Goal: Task Accomplishment & Management: Manage account settings

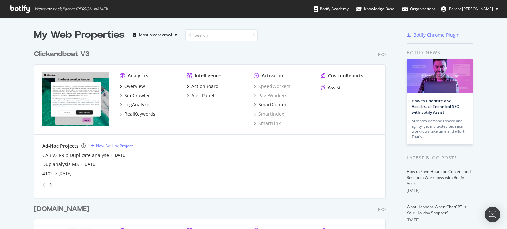
click at [70, 55] on div "Clickandboat V3" at bounding box center [62, 55] width 56 height 10
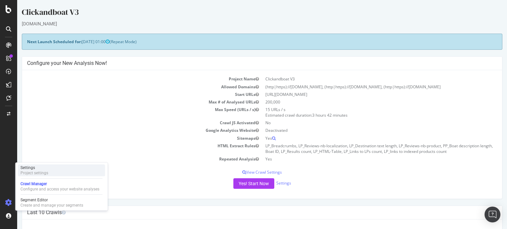
click at [55, 172] on div "Settings Project settings" at bounding box center [61, 171] width 87 height 12
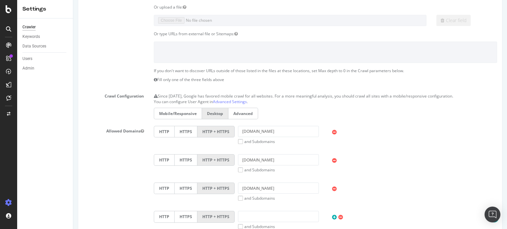
scroll to position [66, 0]
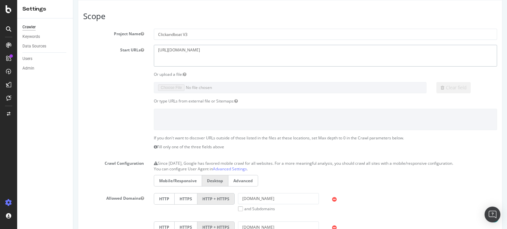
click at [166, 60] on textarea "[URL][DOMAIN_NAME]" at bounding box center [325, 55] width 343 height 21
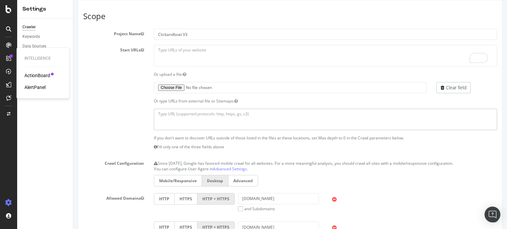
click at [187, 114] on textarea at bounding box center [325, 119] width 343 height 21
paste textarea "[URL][DOMAIN_NAME]"
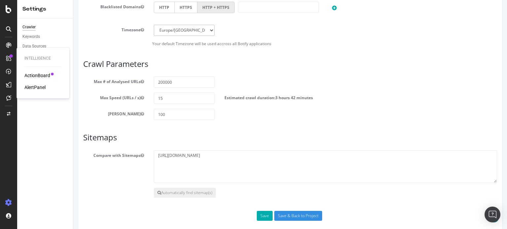
scroll to position [384, 0]
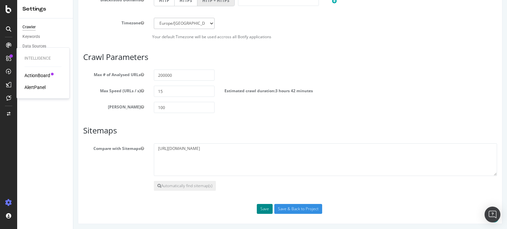
type textarea "[URL][DOMAIN_NAME]"
click at [259, 211] on button "Save" at bounding box center [265, 209] width 16 height 10
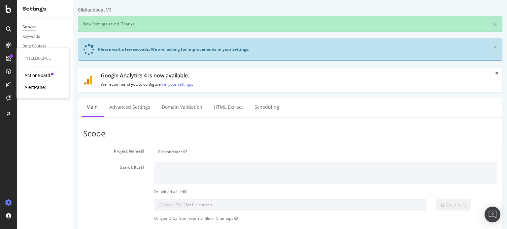
scroll to position [0, 0]
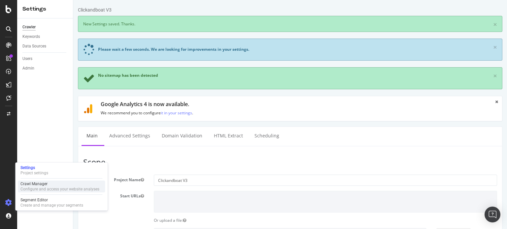
click at [50, 188] on div "Configure and access your website analyses" at bounding box center [59, 189] width 79 height 5
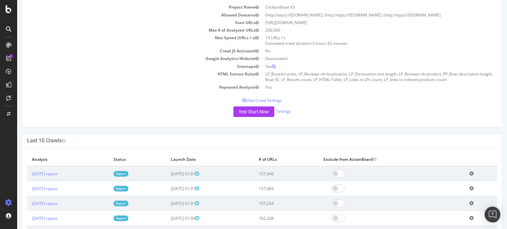
scroll to position [66, 0]
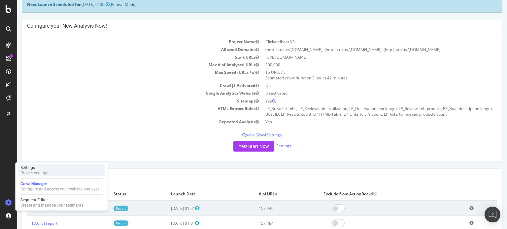
click at [53, 166] on div "Settings Project settings" at bounding box center [61, 171] width 87 height 12
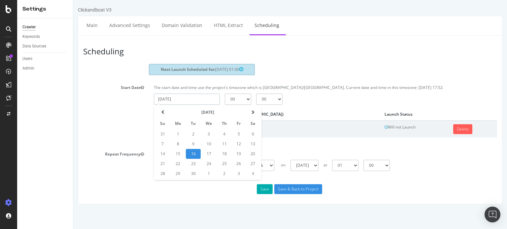
click at [176, 97] on input "[DATE]" at bounding box center [187, 99] width 66 height 11
click at [211, 153] on td "17" at bounding box center [209, 154] width 16 height 10
type input "[DATE]"
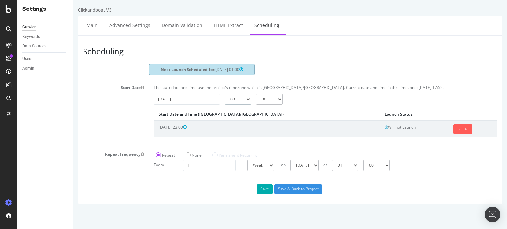
click at [237, 98] on select "00 01 02 03 04 05 06 07 08 09 10 11 12 13 14 15 16 17 18 19 20 21 22 23" at bounding box center [238, 99] width 26 height 11
click at [225, 94] on select "00 01 02 03 04 05 06 07 08 09 10 11 12 13 14 15 16 17 18 19 20 21 22 23" at bounding box center [238, 99] width 26 height 11
drag, startPoint x: 239, startPoint y: 100, endPoint x: 239, endPoint y: 96, distance: 4.3
click at [239, 100] on select "00 01 02 03 04 05 06 07 08 09 10 11 12 13 14 15 16 17 18 19 20 21 22 23" at bounding box center [238, 99] width 26 height 11
select select "5"
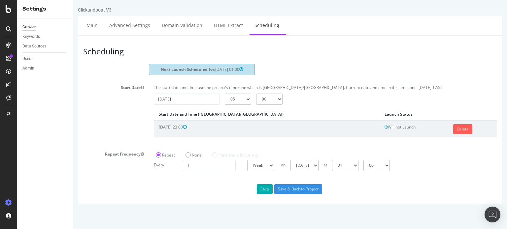
click at [225, 94] on select "00 01 02 03 04 05 06 07 08 09 10 11 12 13 14 15 16 17 18 19 20 21 22 23" at bounding box center [238, 99] width 26 height 11
click at [453, 131] on link "Delete" at bounding box center [462, 129] width 19 height 10
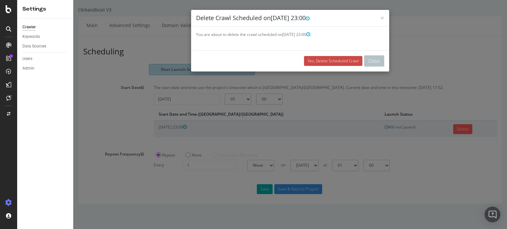
click at [328, 60] on link "Yes, Delete Scheduled Crawl" at bounding box center [333, 61] width 58 height 10
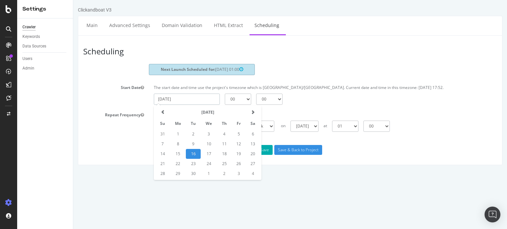
click at [193, 101] on input "[DATE]" at bounding box center [187, 99] width 66 height 11
click at [207, 153] on td "17" at bounding box center [209, 154] width 16 height 10
type input "[DATE]"
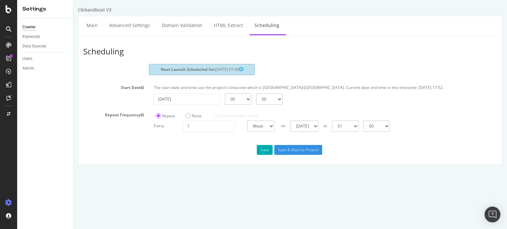
click at [236, 104] on section "Next Launch Scheduled for: [DATE] 01:00 Start Date The start date and time use …" at bounding box center [290, 98] width 414 height 68
click at [237, 99] on select "00 01 02 03 04 05 06 07 08 09 10 11 12 13 14 15 16 17 18 19 20 21 22 23" at bounding box center [238, 99] width 26 height 11
click at [225, 94] on select "00 01 02 03 04 05 06 07 08 09 10 11 12 13 14 15 16 17 18 19 20 21 22 23" at bounding box center [238, 99] width 26 height 11
click at [242, 99] on select "00 01 02 03 04 05 06 07 08 09 10 11 12 13 14 15 16 17 18 19 20 21 22 23" at bounding box center [238, 99] width 26 height 11
select select "4"
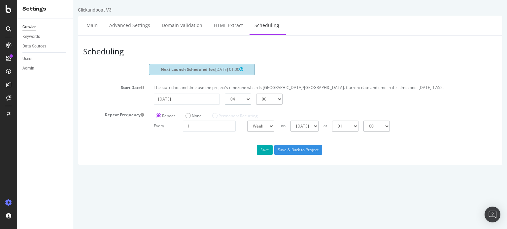
click at [225, 94] on select "00 01 02 03 04 05 06 07 08 09 10 11 12 13 14 15 16 17 18 19 20 21 22 23" at bounding box center [238, 99] width 26 height 11
click at [190, 115] on label "None" at bounding box center [194, 116] width 16 height 6
click at [73, 0] on input "None" at bounding box center [73, 0] width 0 height 0
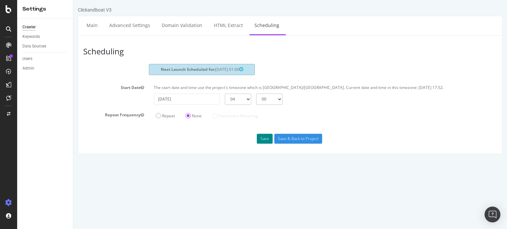
click at [261, 138] on button "Save" at bounding box center [265, 139] width 16 height 10
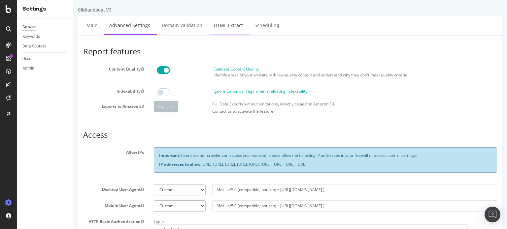
click at [221, 27] on link "HTML Extract" at bounding box center [228, 25] width 39 height 18
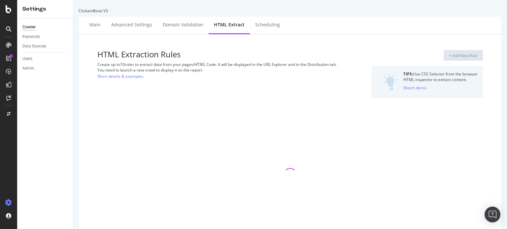
select select "list"
select select "count"
select select "html.length"
select select "count"
select select "html.length"
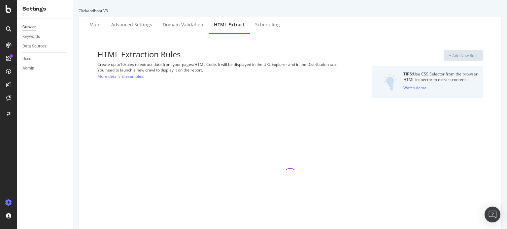
select select "i"
select select "exist"
select select "count"
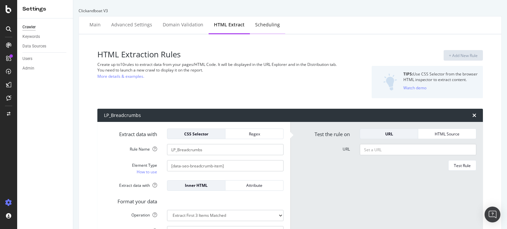
click at [262, 25] on div "Scheduling" at bounding box center [267, 24] width 25 height 7
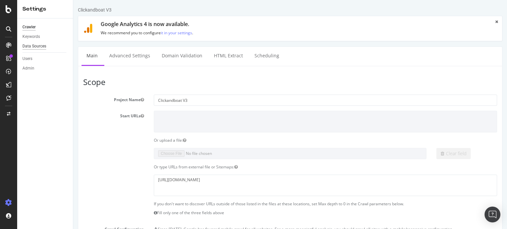
click at [37, 44] on div "Data Sources" at bounding box center [34, 46] width 24 height 7
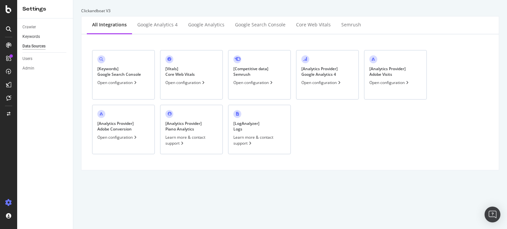
click at [42, 34] on link "Keywords" at bounding box center [45, 36] width 46 height 7
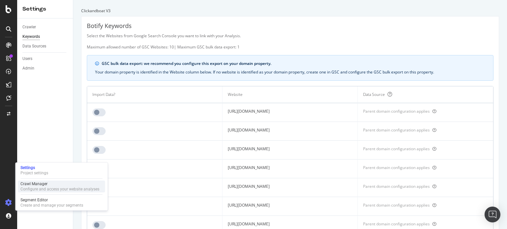
click at [37, 189] on div "Configure and access your website analyses" at bounding box center [59, 189] width 79 height 5
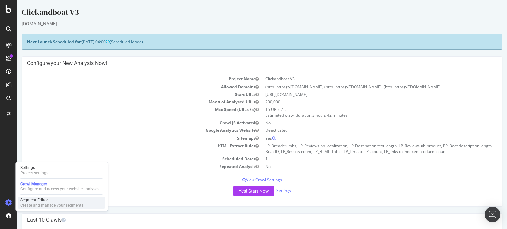
click at [38, 201] on div "Segment Editor" at bounding box center [51, 200] width 63 height 5
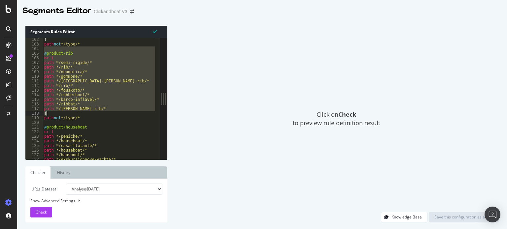
scroll to position [279, 0]
drag, startPoint x: 46, startPoint y: 91, endPoint x: 90, endPoint y: 118, distance: 51.9
click at [90, 118] on div ") path not */type/* @ product/rib or ( path */semi-rigide/* path */rib/* path *…" at bounding box center [114, 100] width 142 height 126
type textarea ") path not */type/*"
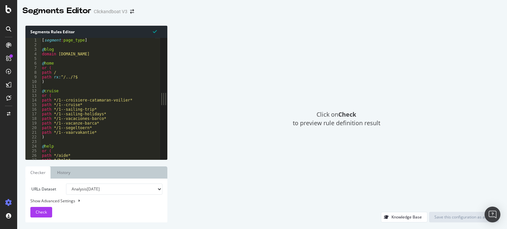
scroll to position [0, 0]
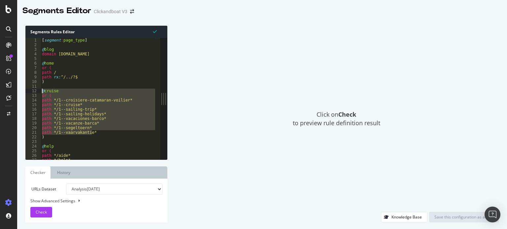
drag, startPoint x: 97, startPoint y: 133, endPoint x: 41, endPoint y: 91, distance: 70.7
click at [41, 91] on div "[ segment : page_type ] @ blog domain [DOMAIN_NAME] @ home or ( path / path rx …" at bounding box center [112, 101] width 142 height 126
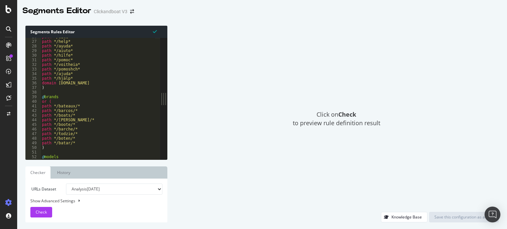
scroll to position [83, 0]
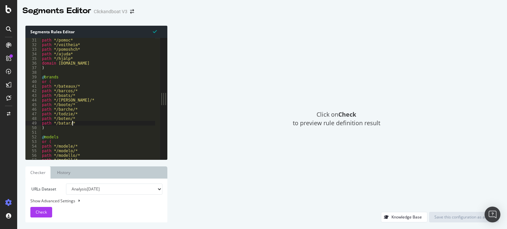
click at [78, 125] on div "path */pomoc* path */voitheia* path */pomoshch* path */ajuda* path */hjälp* dom…" at bounding box center [112, 101] width 142 height 126
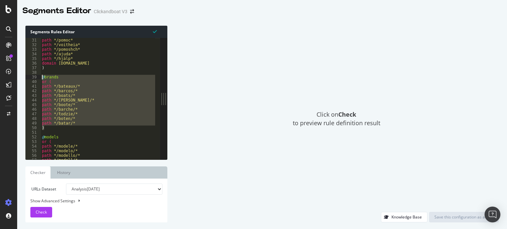
drag, startPoint x: 48, startPoint y: 128, endPoint x: 39, endPoint y: 75, distance: 53.2
click at [39, 75] on div "path */batar/* 31 32 33 34 35 36 37 38 39 40 41 42 43 44 45 46 47 48 49 50 51 5…" at bounding box center [92, 99] width 135 height 122
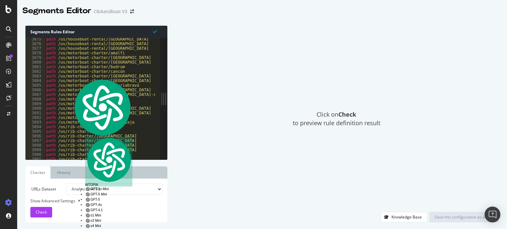
scroll to position [10699, 0]
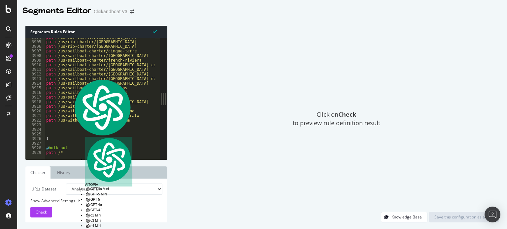
click at [76, 148] on div "path /[GEOGRAPHIC_DATA]/rib-charter/[GEOGRAPHIC_DATA] path /[GEOGRAPHIC_DATA]/r…" at bounding box center [116, 98] width 142 height 126
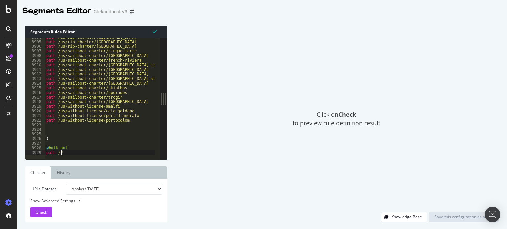
click at [76, 153] on div at bounding box center [116, 156] width 142 height 7
type textarea "path /*"
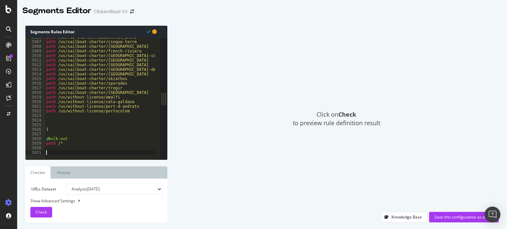
paste textarea ")"
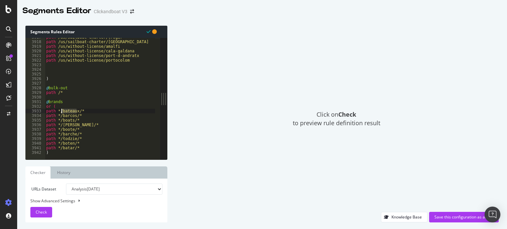
drag, startPoint x: 77, startPoint y: 111, endPoint x: 61, endPoint y: 112, distance: 15.6
click at [61, 112] on div "path /us/sailboat-charter/trogir path /us/sailboat-charter/[GEOGRAPHIC_DATA] pa…" at bounding box center [116, 98] width 142 height 126
drag, startPoint x: 79, startPoint y: 109, endPoint x: 62, endPoint y: 110, distance: 16.8
click at [62, 110] on div "path /us/sailboat-charter/trogir path /us/sailboat-charter/[GEOGRAPHIC_DATA] pa…" at bounding box center [116, 98] width 142 height 126
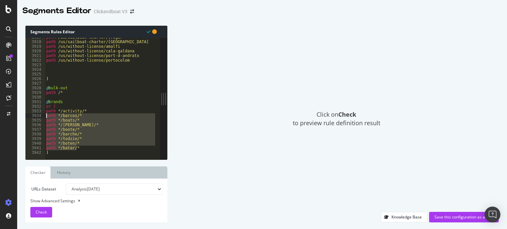
drag, startPoint x: 80, startPoint y: 149, endPoint x: 42, endPoint y: 116, distance: 50.0
click at [42, 116] on div "path */activity/* 3917 3918 3919 3920 3921 3922 3923 3924 3925 3926 3927 3928 3…" at bounding box center [92, 99] width 135 height 122
type textarea "path */barcos/* path */boats/*"
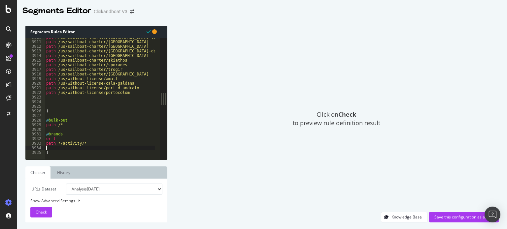
scroll to position [0, 0]
drag, startPoint x: 64, startPoint y: 135, endPoint x: 49, endPoint y: 134, distance: 14.9
click at [49, 134] on div "path /us/sailboat-charter/[GEOGRAPHIC_DATA]-county path /us/sailboat-charter/[G…" at bounding box center [116, 98] width 142 height 126
type textarea "@Activity"
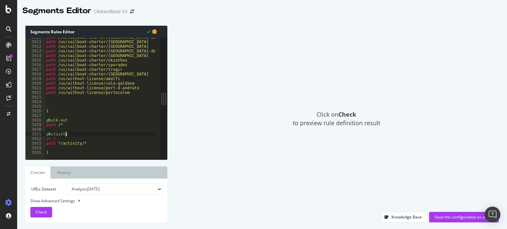
click at [226, 120] on div "Click on Check to preview rule definition result" at bounding box center [336, 119] width 325 height 186
click at [438, 216] on div "Save this configuration as active" at bounding box center [463, 218] width 59 height 6
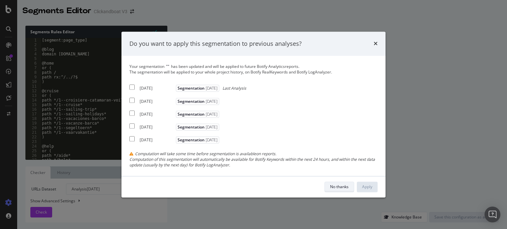
click at [334, 189] on div "No thanks" at bounding box center [339, 187] width 18 height 6
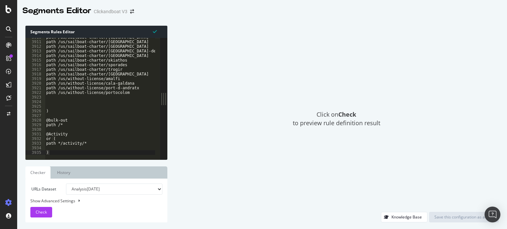
scroll to position [10699, 0]
